Goal: Task Accomplishment & Management: Manage account settings

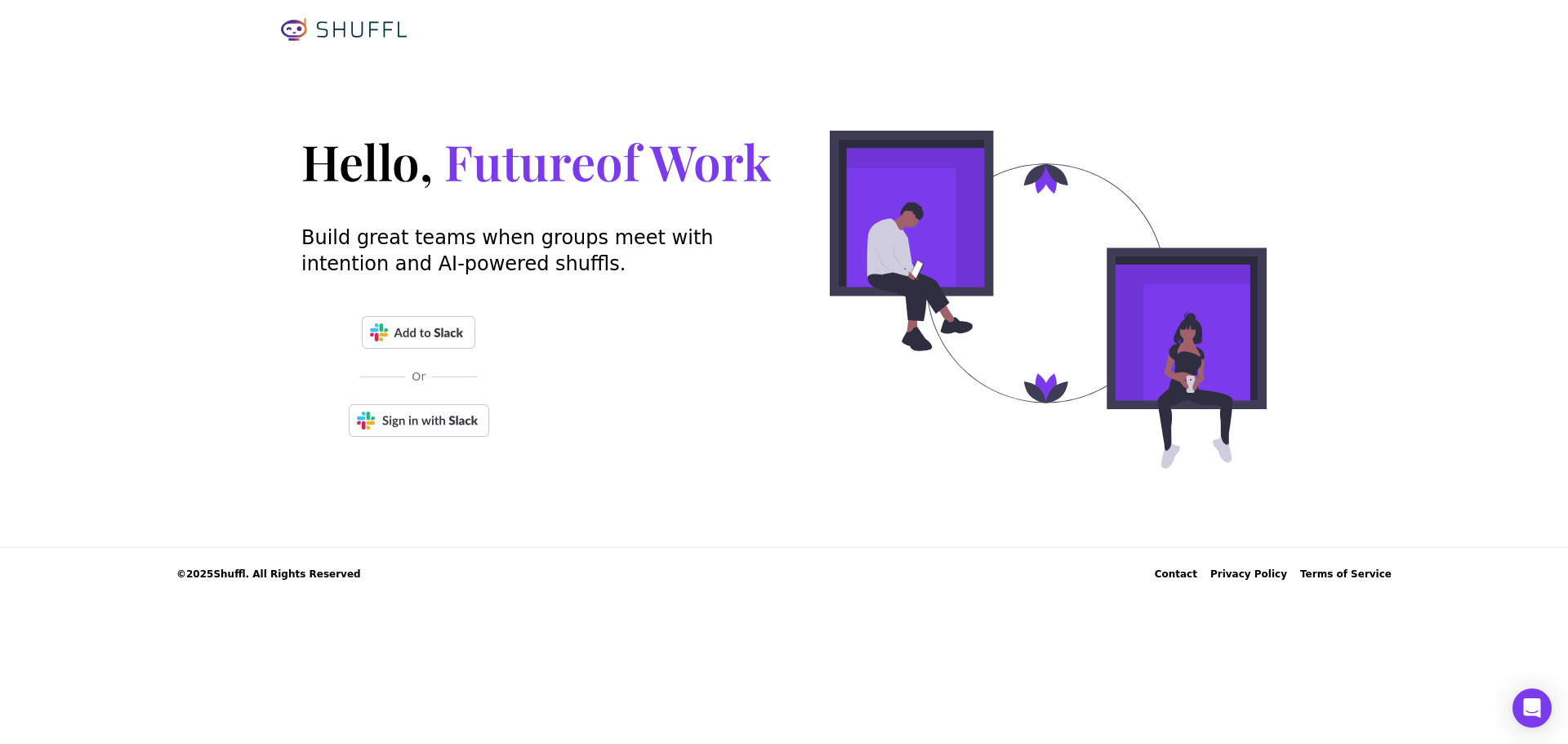
click at [445, 420] on img at bounding box center [419, 420] width 140 height 33
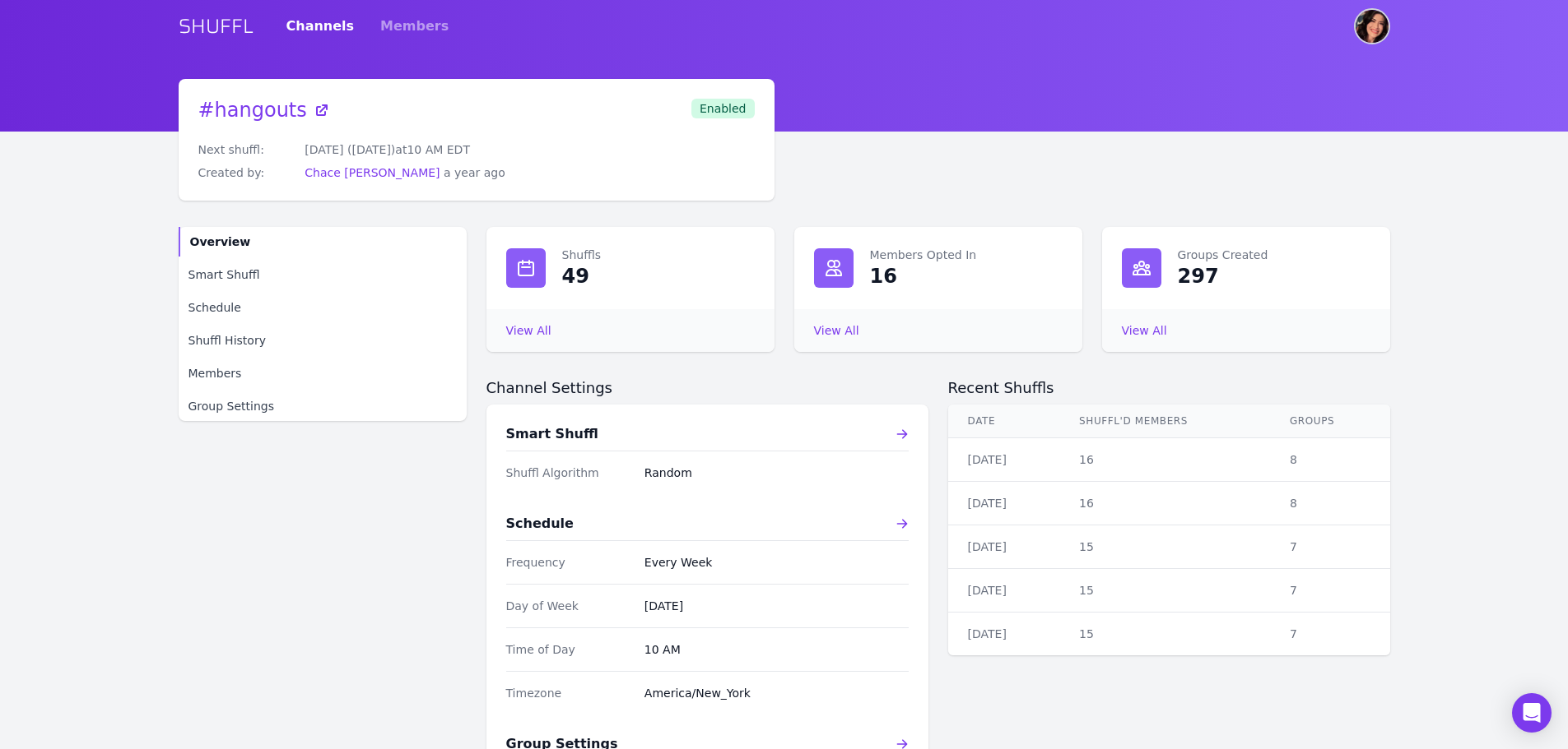
click at [1382, 33] on img "User menu" at bounding box center [1371, 26] width 33 height 33
click at [1368, 17] on img "User menu" at bounding box center [1371, 26] width 33 height 33
click at [189, 22] on link "SHUFFL" at bounding box center [216, 26] width 75 height 27
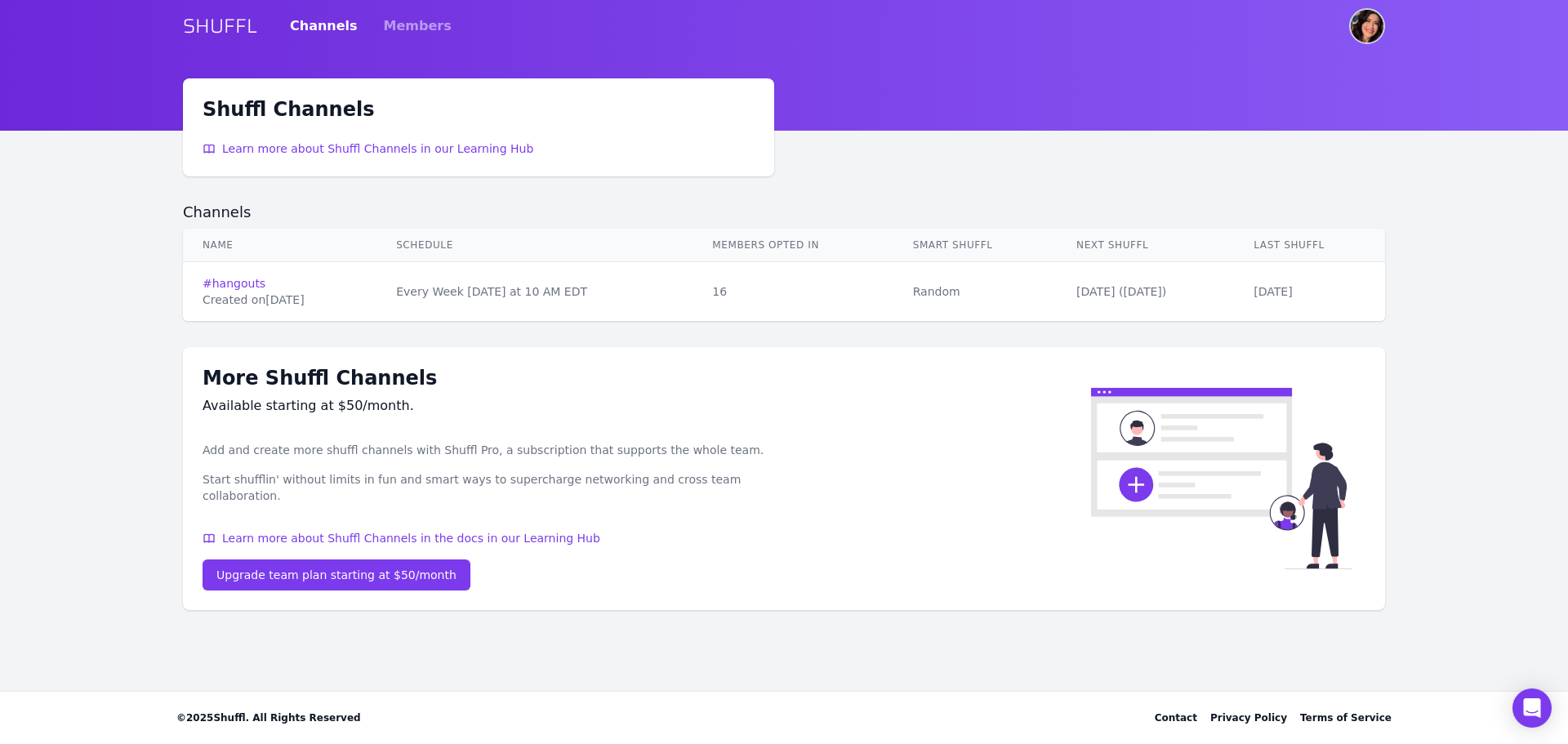
click at [1364, 25] on img "User menu" at bounding box center [1367, 26] width 33 height 33
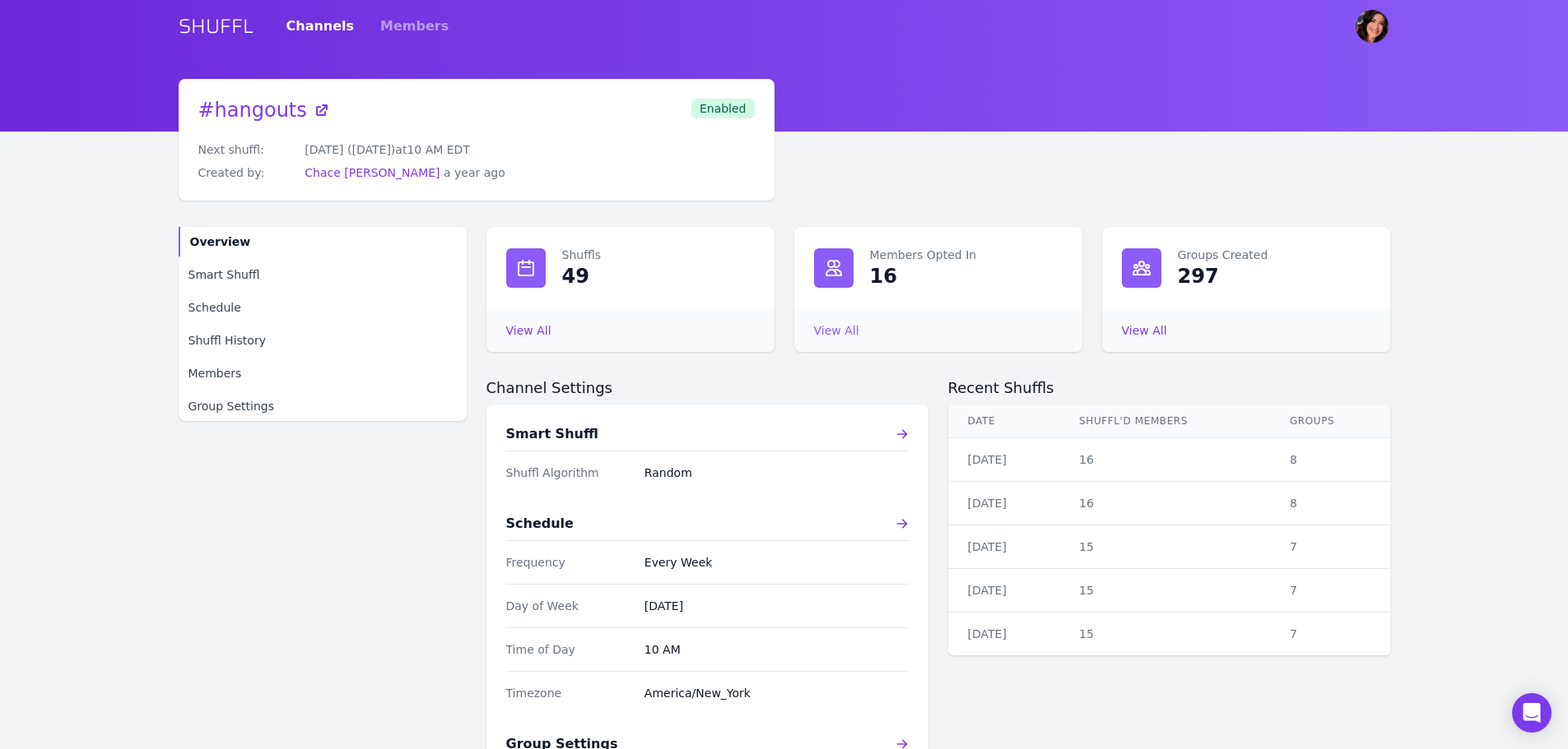
click at [836, 324] on link "View All Members Opted In" at bounding box center [837, 330] width 46 height 13
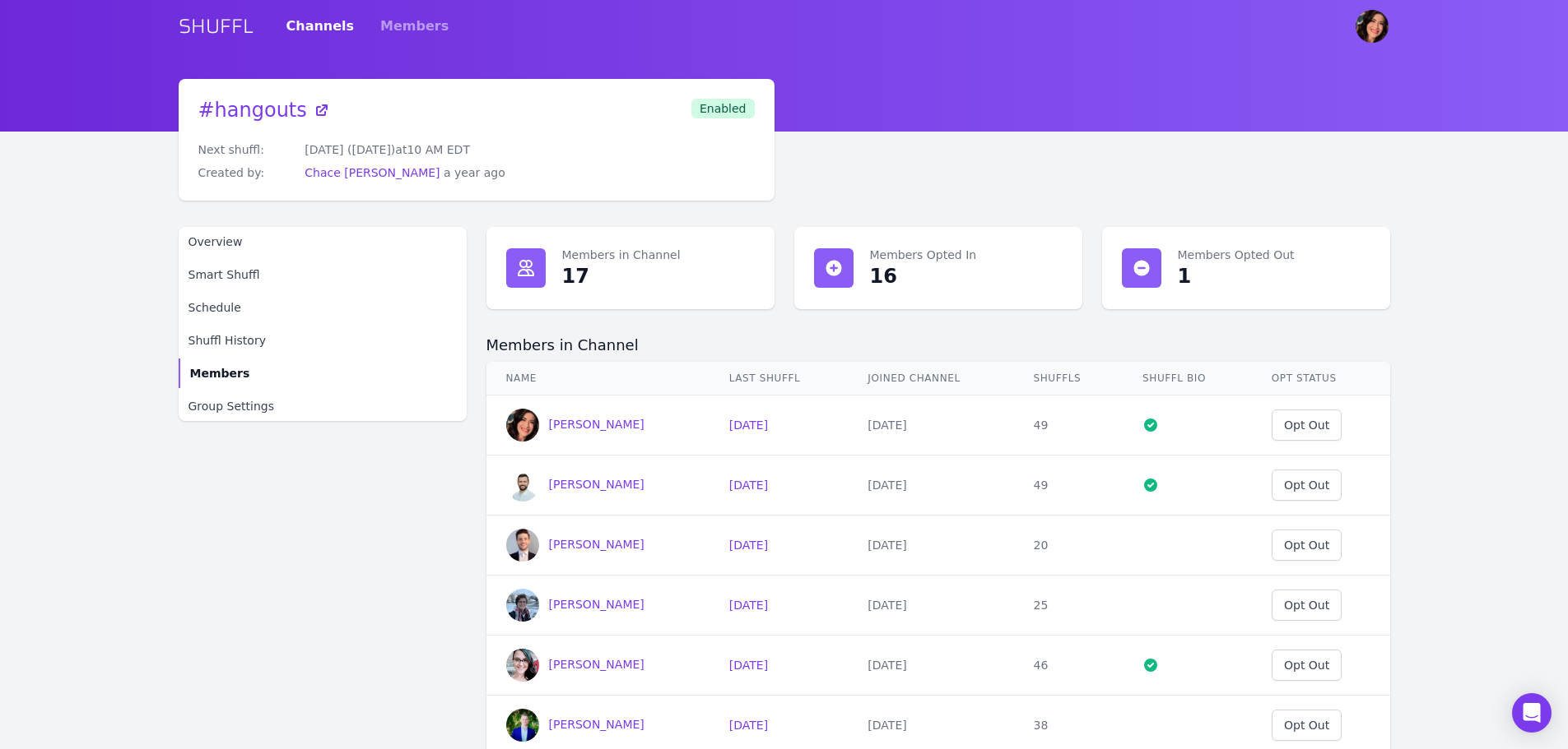
scroll to position [82, 0]
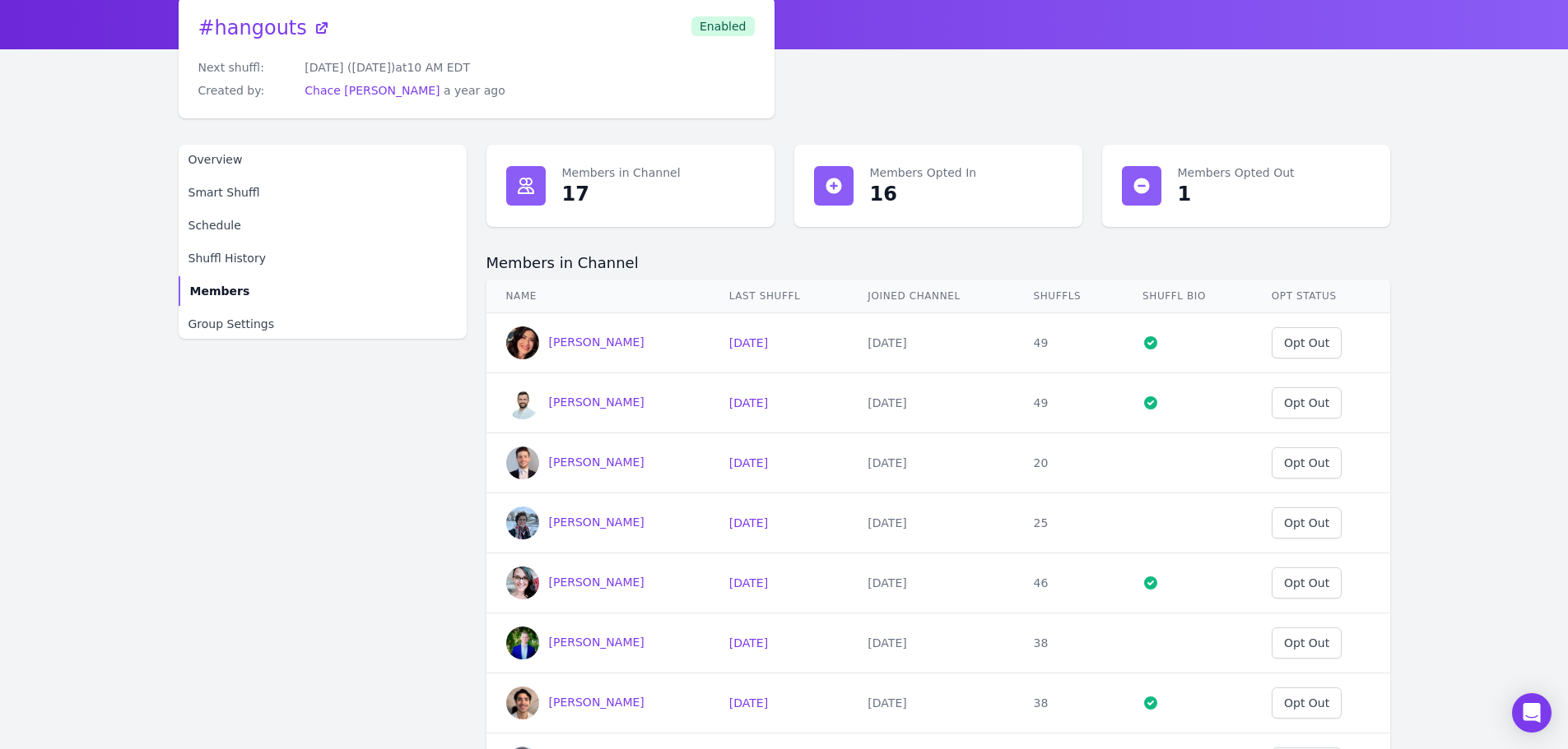
click at [1179, 183] on div "1" at bounding box center [1184, 194] width 14 height 27
click at [1151, 185] on icon at bounding box center [1142, 186] width 20 height 20
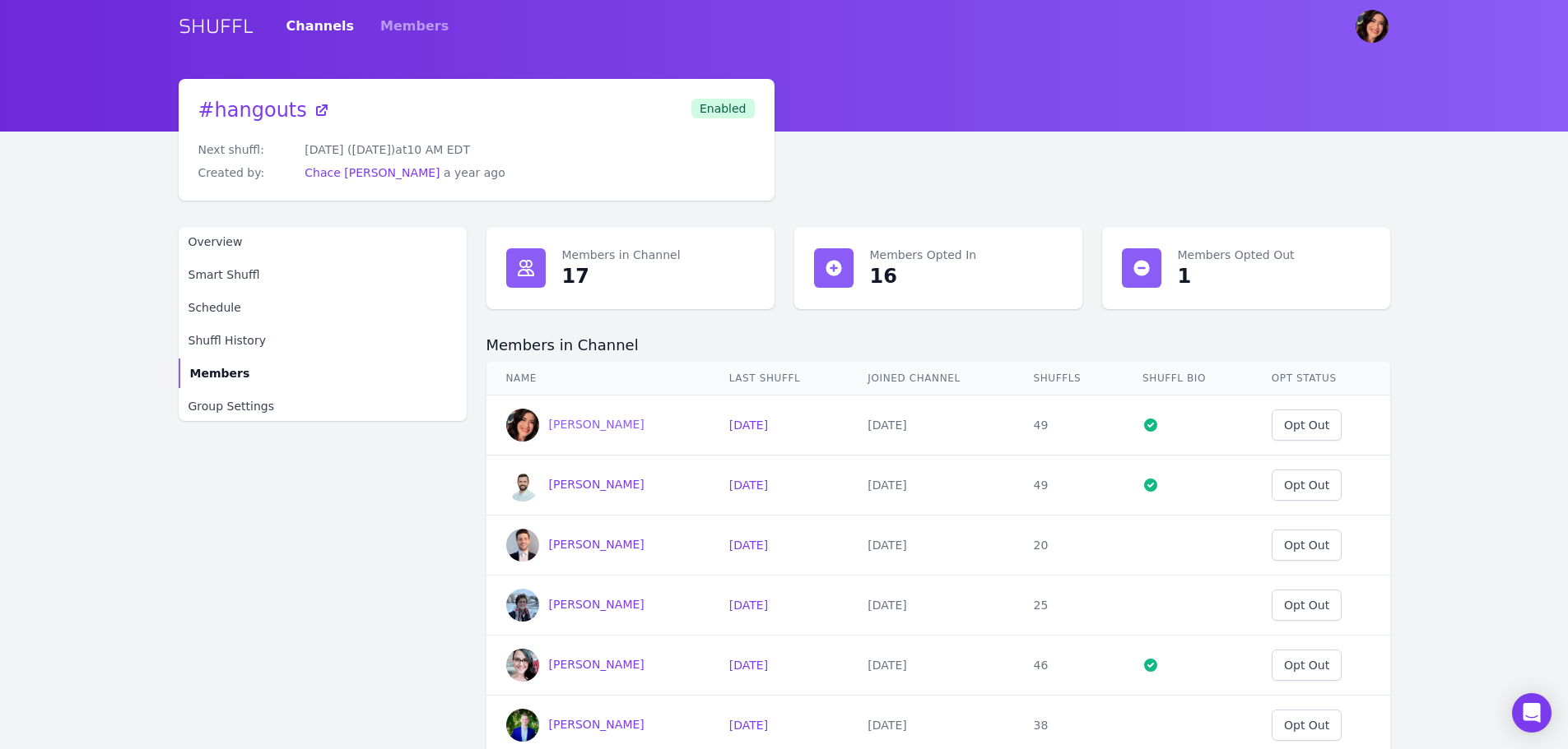
click at [581, 426] on span "Brittany Papa" at bounding box center [596, 424] width 95 height 13
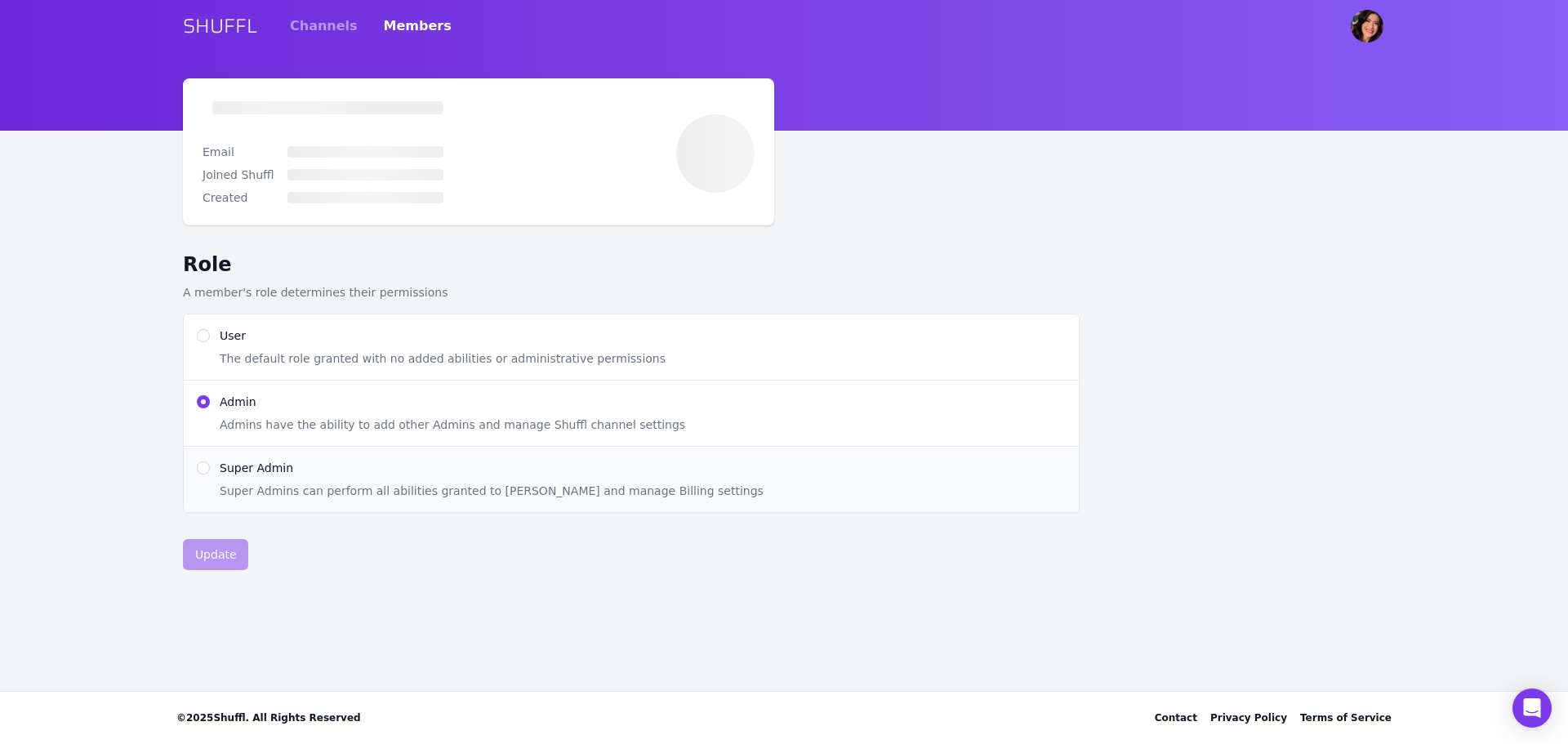
radio input "true"
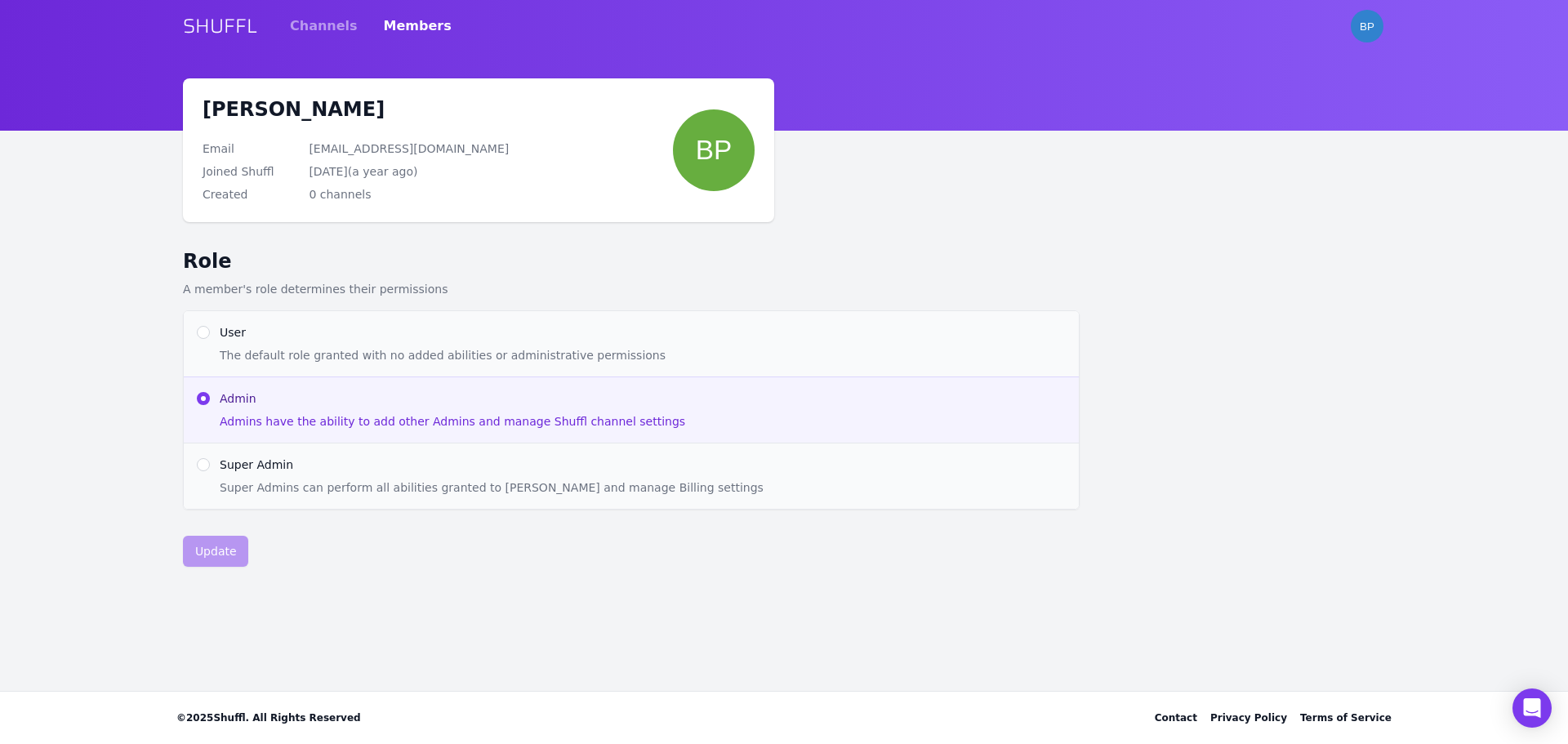
click at [697, 143] on span "BP" at bounding box center [714, 150] width 36 height 31
click at [475, 187] on div "Brittany Papa Email bpapa@truvolv.com Joined Shuffl Sep 27, 2024 ( a year ago )…" at bounding box center [478, 150] width 552 height 105
